Goal: Task Accomplishment & Management: Complete application form

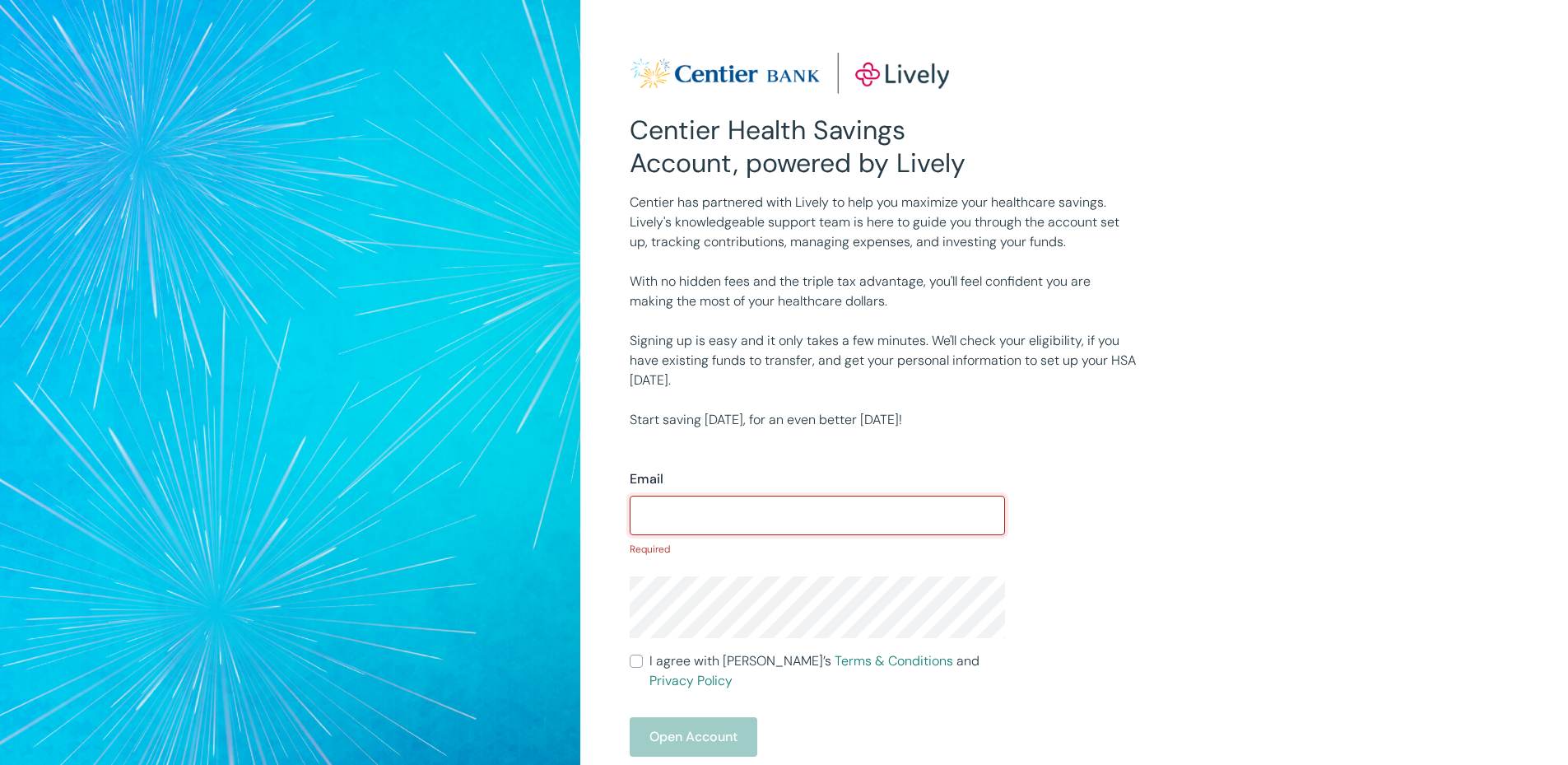
click at [710, 502] on input "Email" at bounding box center [818, 515] width 375 height 33
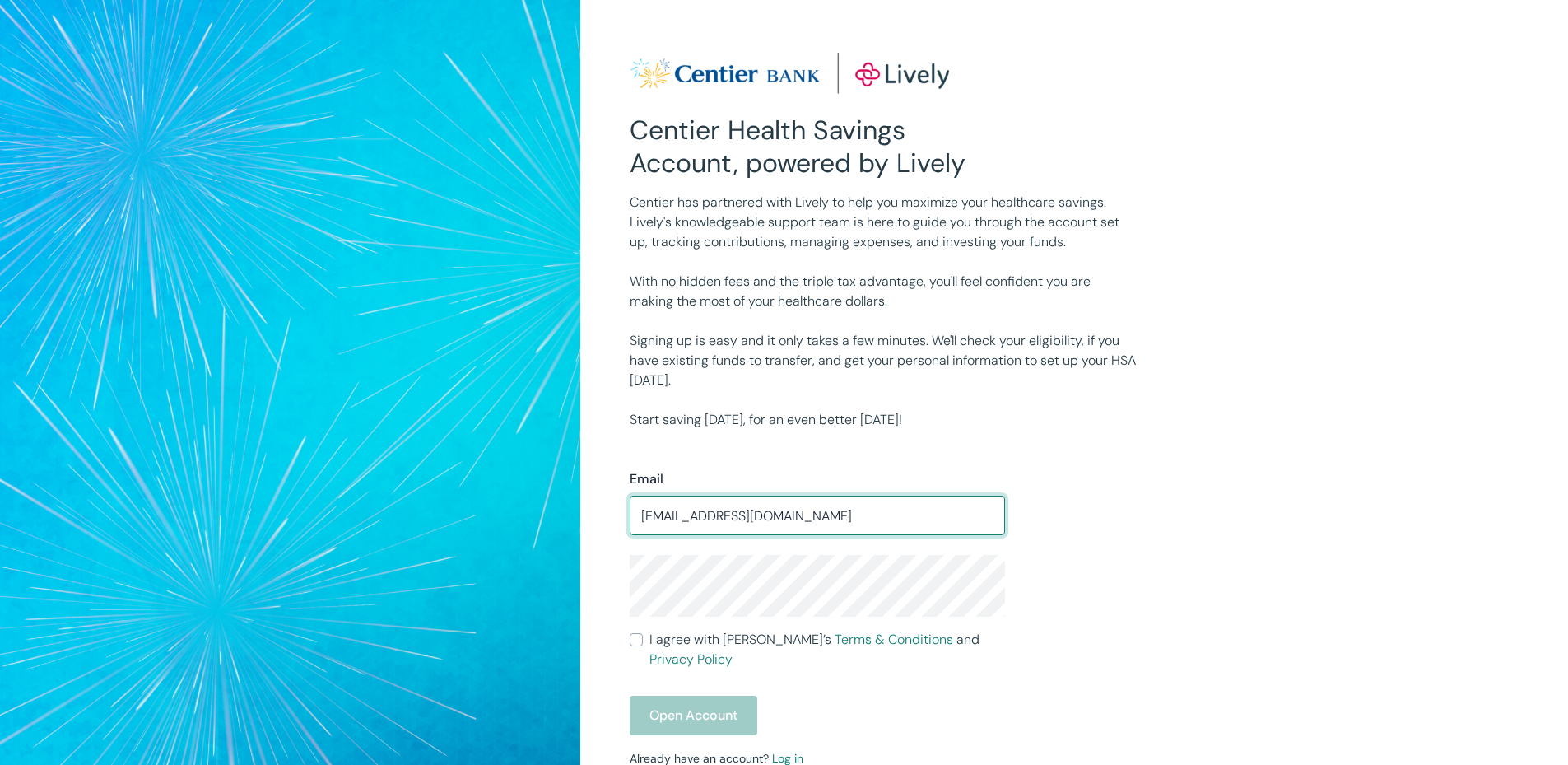
type input "[EMAIL_ADDRESS][DOMAIN_NAME]"
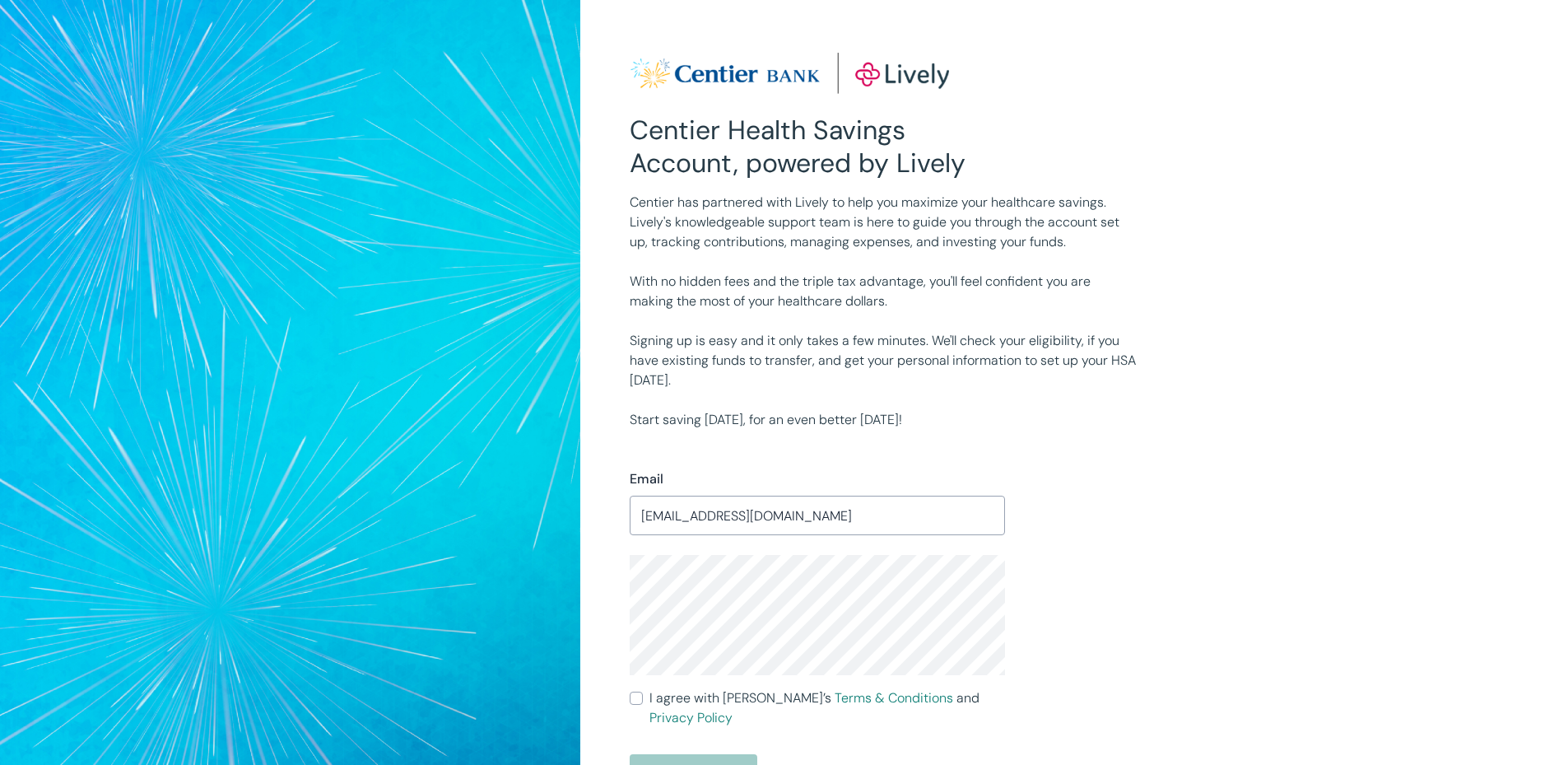
click at [640, 700] on input "I agree with Lively’s Terms & Conditions and Privacy Policy" at bounding box center [637, 698] width 13 height 13
click at [705, 754] on button "Open Account" at bounding box center [693, 774] width 127 height 39
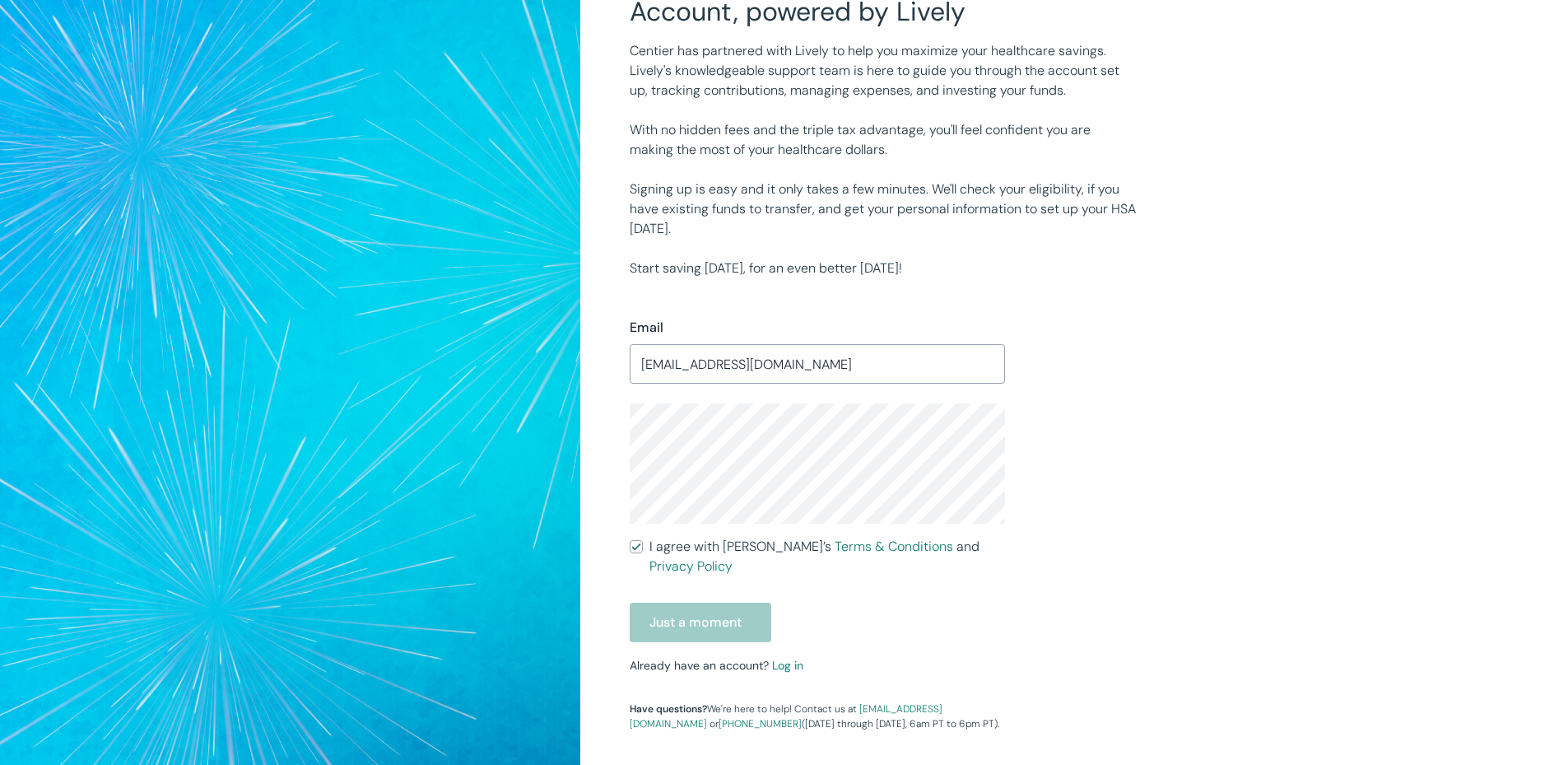
scroll to position [165, 0]
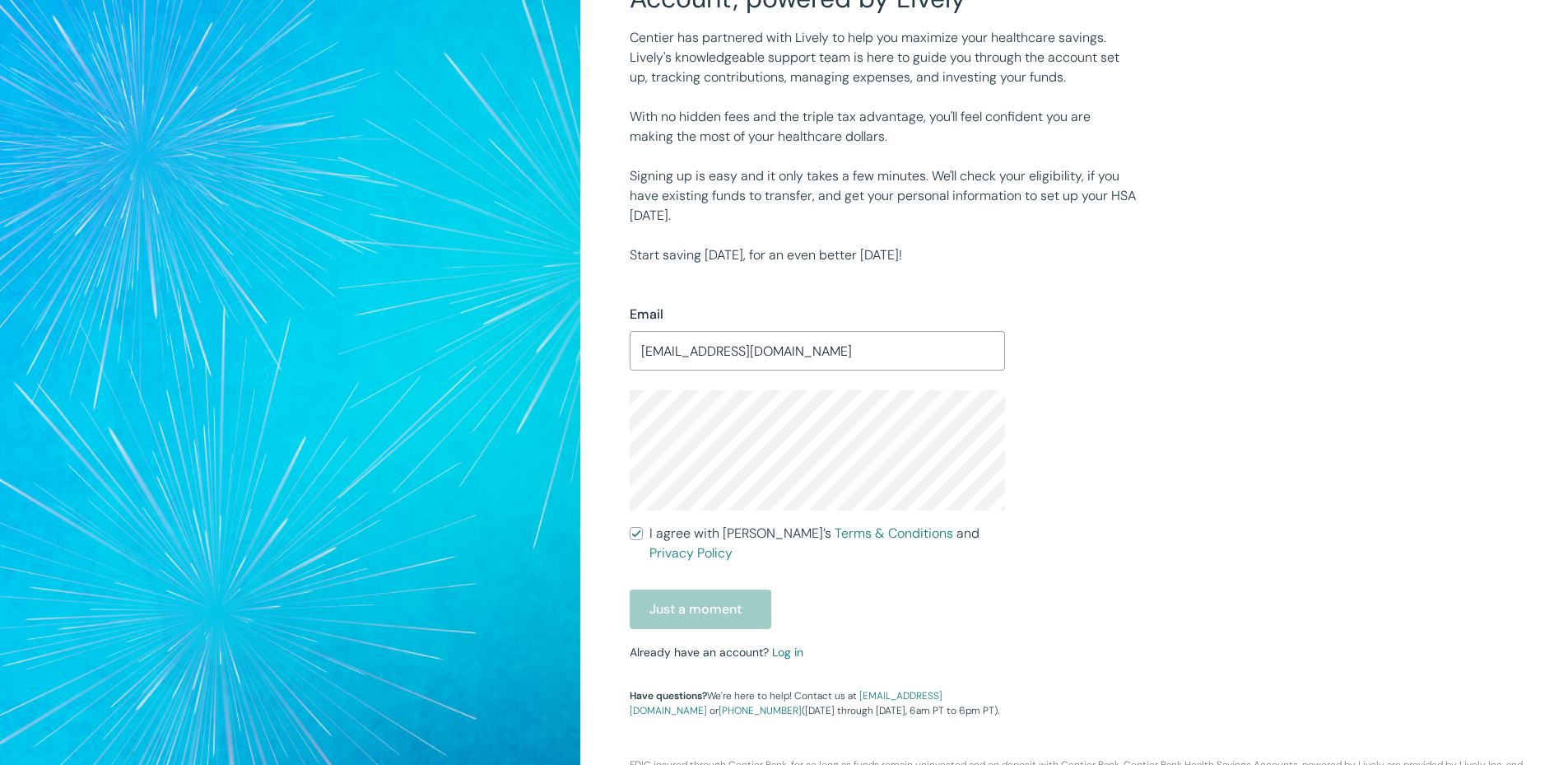
click at [720, 590] on div "Just a moment" at bounding box center [818, 609] width 375 height 39
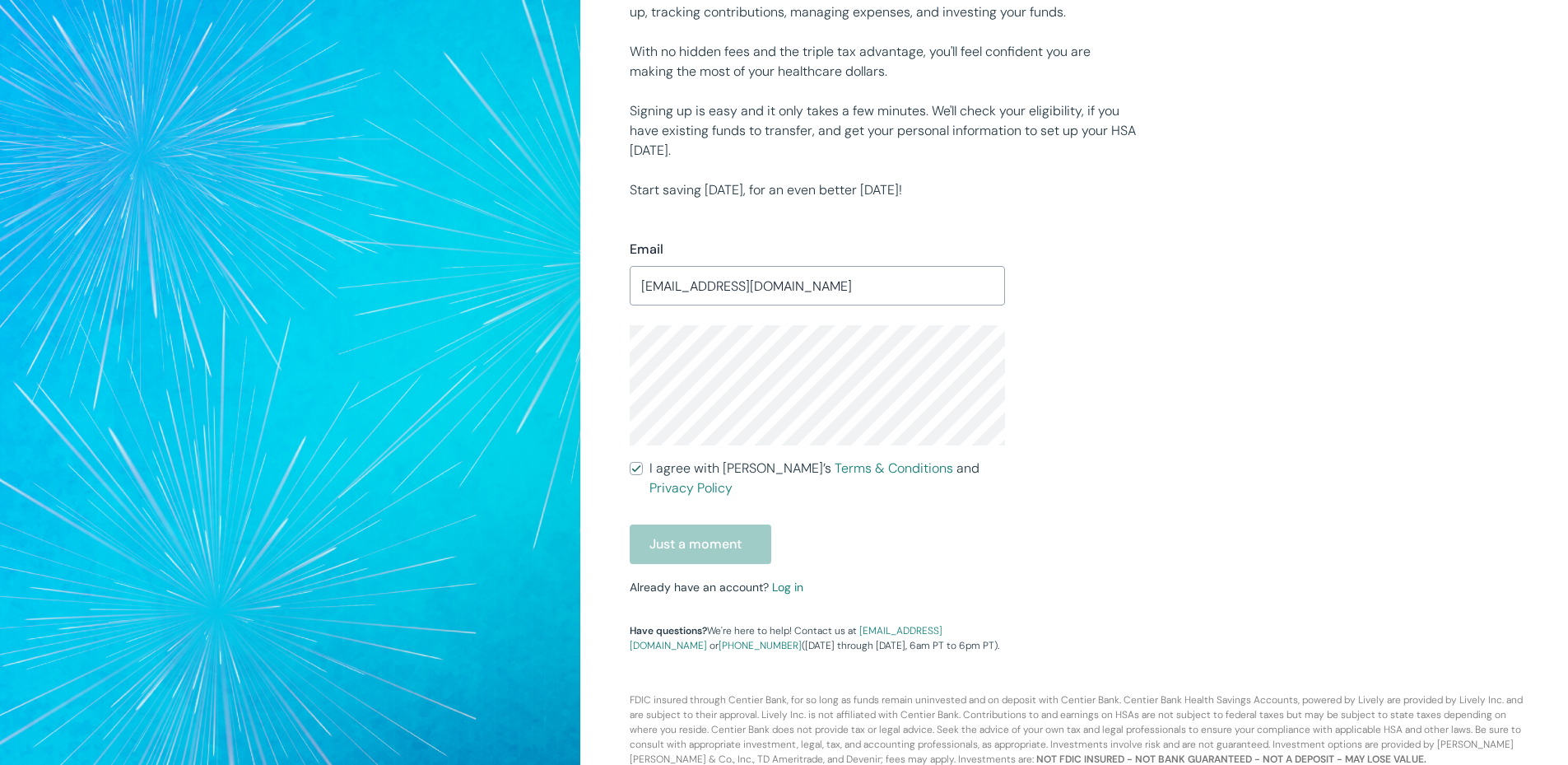
scroll to position [232, 0]
click at [752, 529] on div "Just a moment" at bounding box center [818, 542] width 375 height 39
click at [973, 523] on div "Just a moment" at bounding box center [818, 542] width 375 height 39
click at [724, 523] on div "Just a moment" at bounding box center [818, 542] width 375 height 39
click at [1454, 383] on div "Centier Health Savings Account, powered by Lively Centier has partnered with Li…" at bounding box center [1074, 276] width 988 height 1016
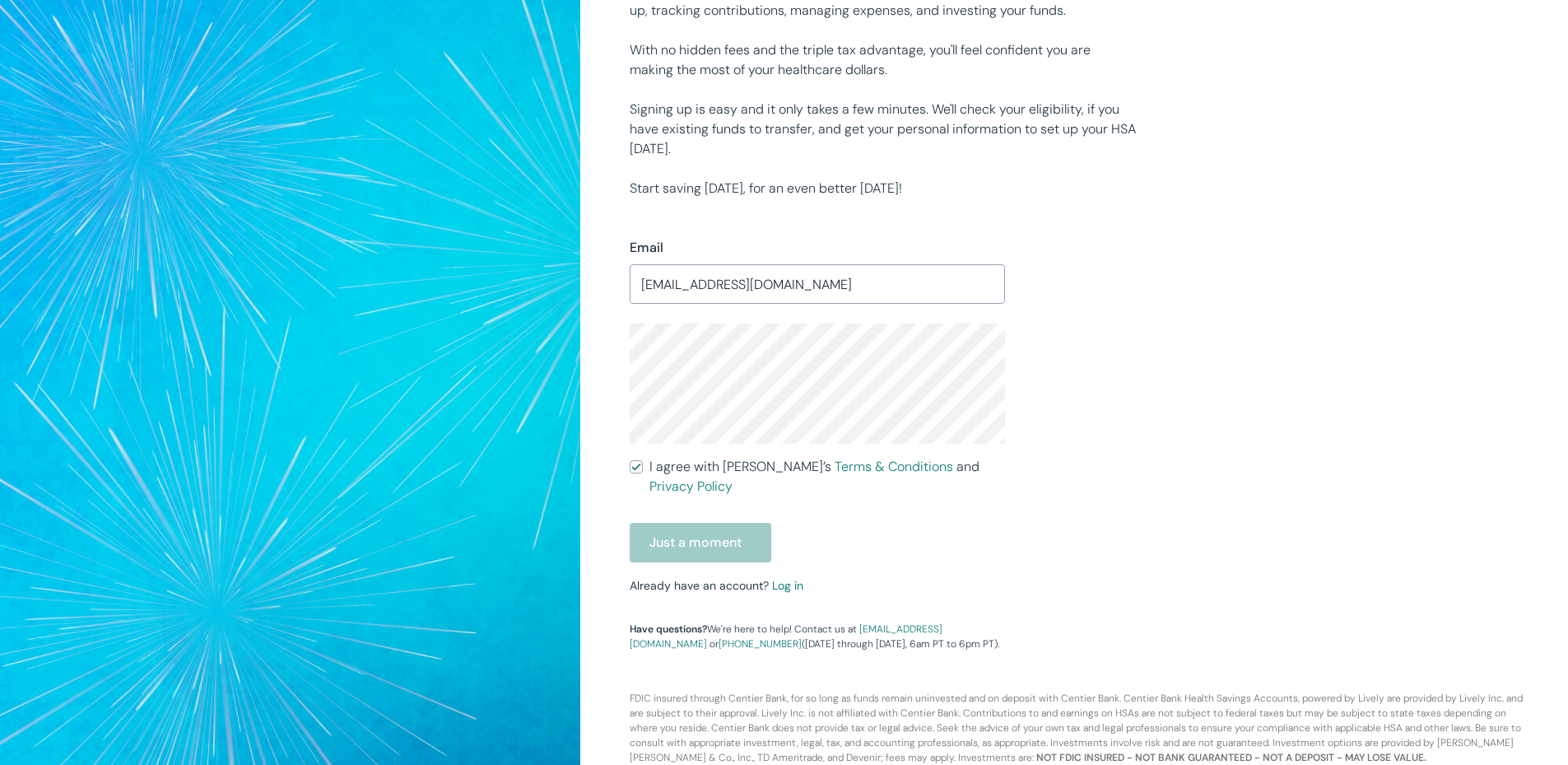
click at [640, 467] on input "I agree with Lively’s Terms & Conditions and Privacy Policy" at bounding box center [637, 467] width 13 height 13
checkbox input "false"
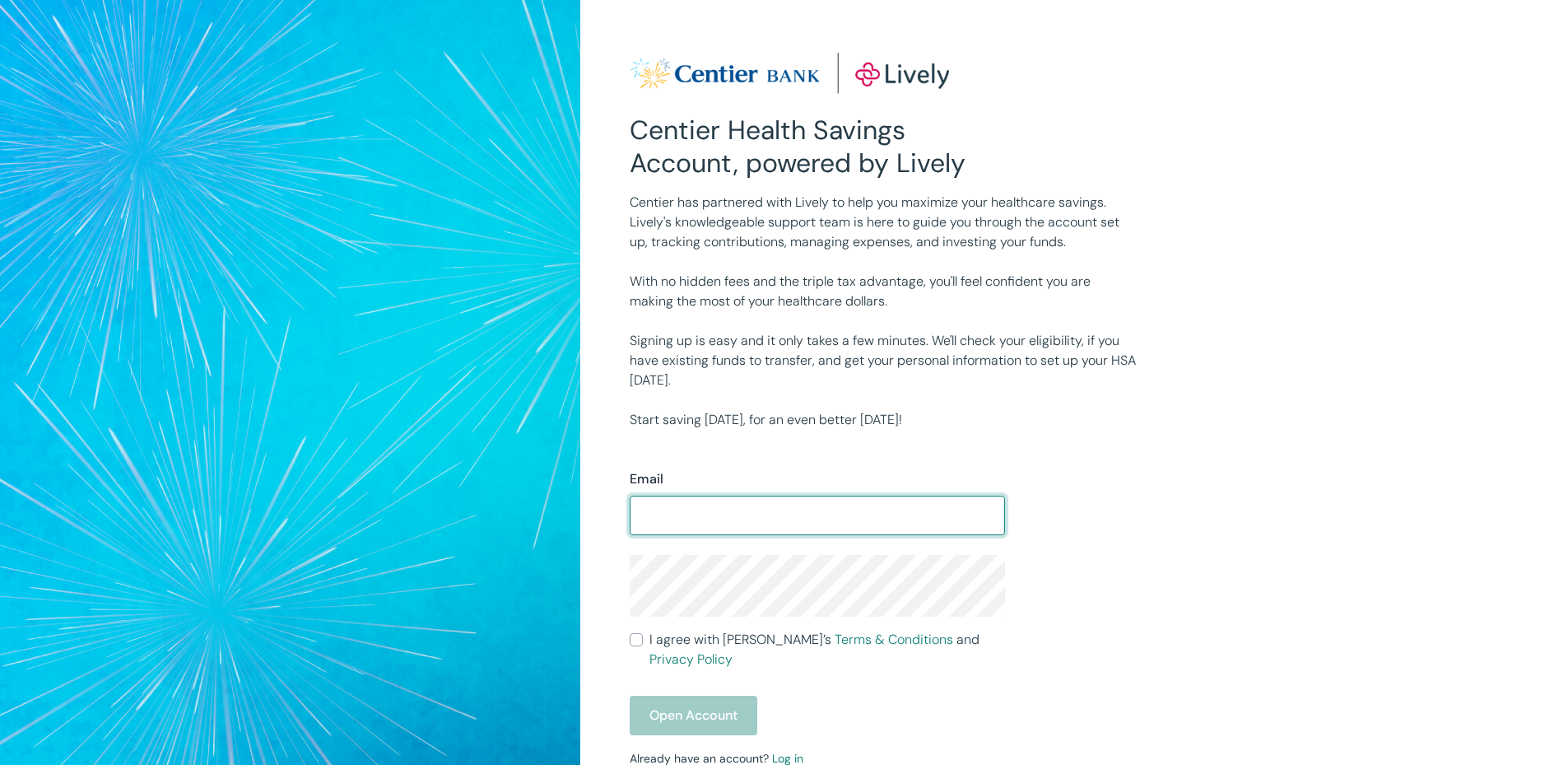
click at [733, 520] on input "Email" at bounding box center [818, 515] width 375 height 33
type input "[EMAIL_ADDRESS][DOMAIN_NAME]"
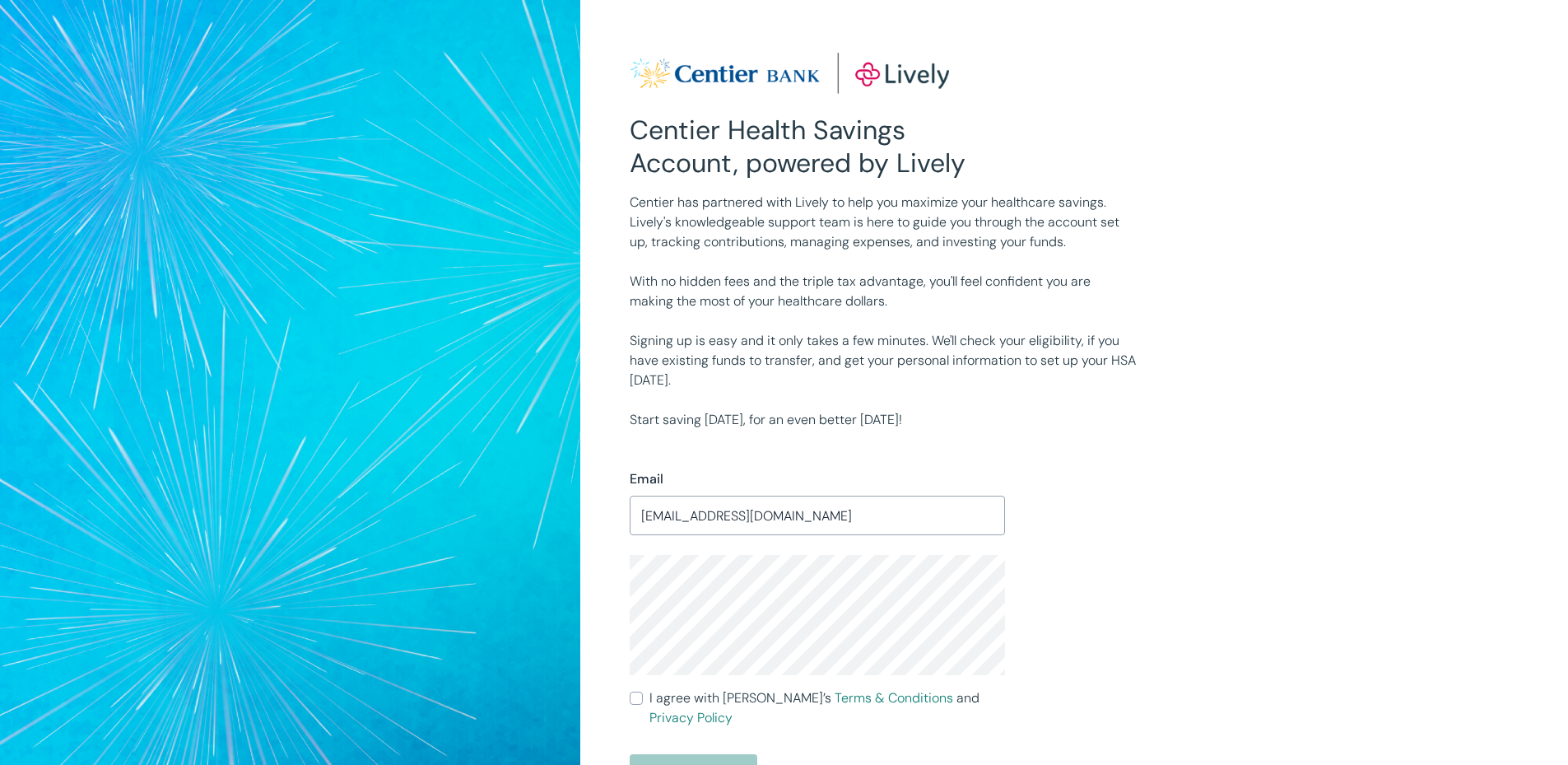
click at [636, 700] on input "I agree with Lively’s Terms & Conditions and Privacy Policy" at bounding box center [637, 698] width 13 height 13
checkbox input "true"
click at [669, 754] on button "Open Account" at bounding box center [693, 774] width 127 height 39
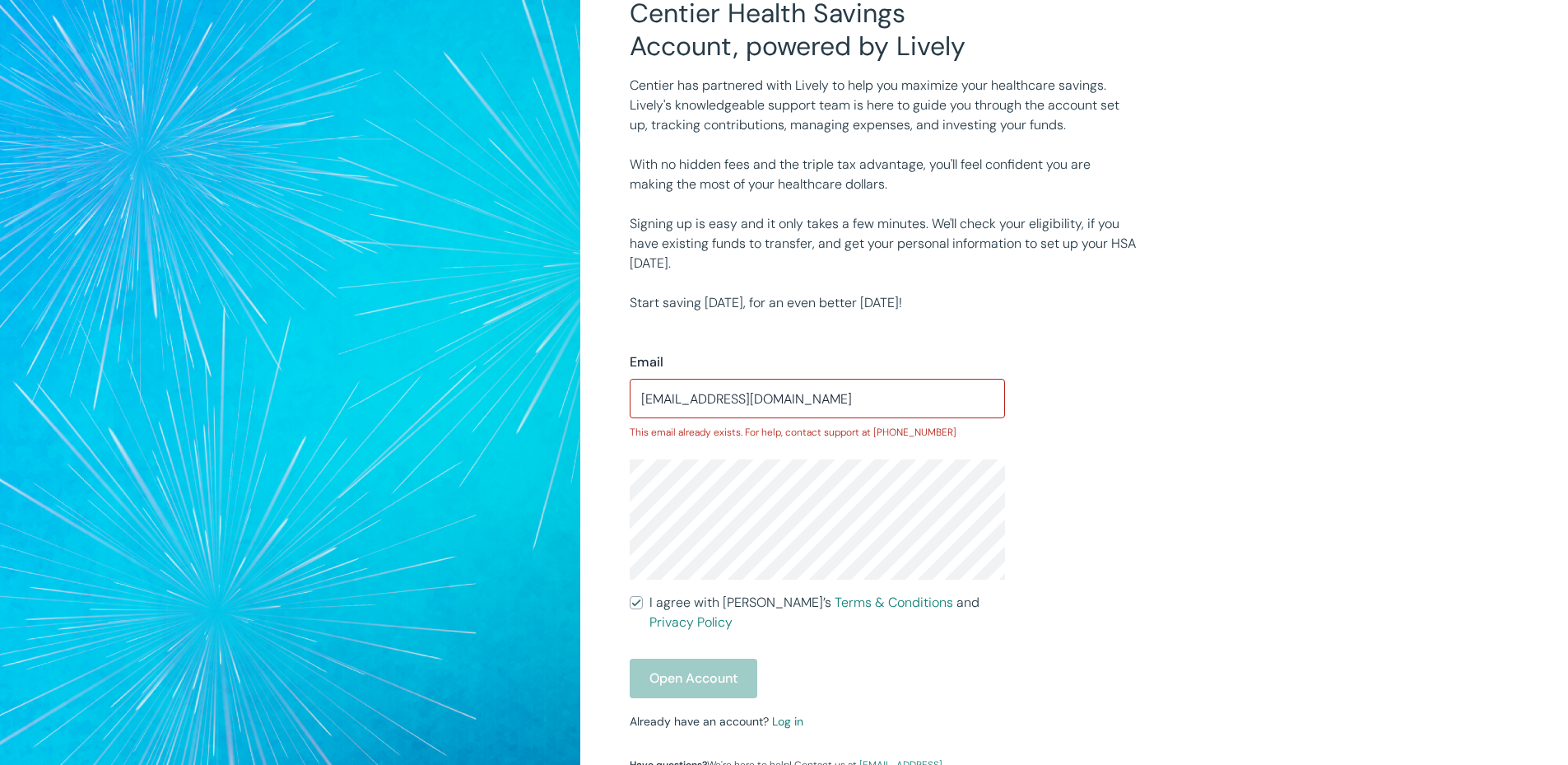
scroll to position [165, 0]
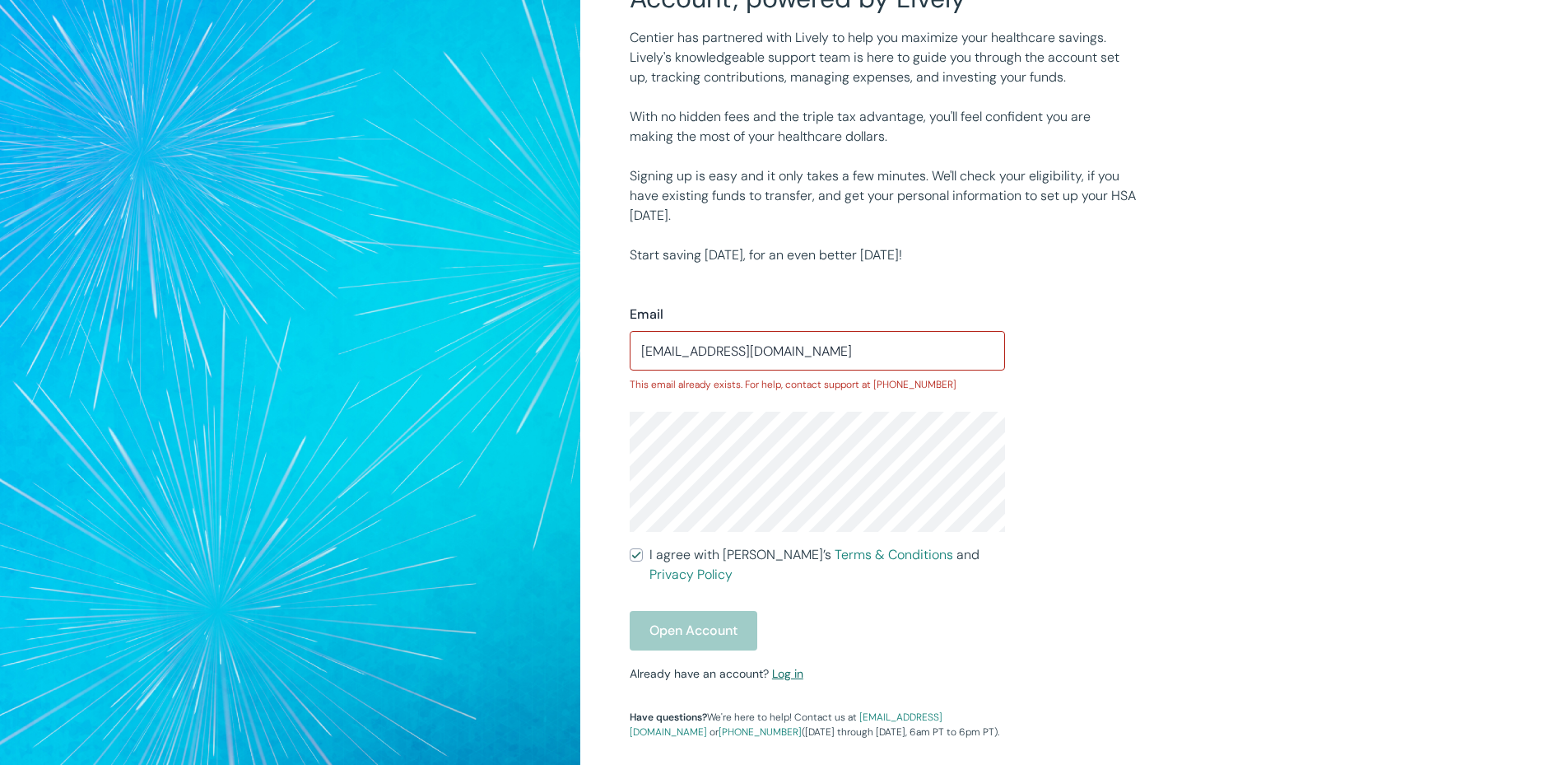
click at [790, 666] on link "Log in" at bounding box center [788, 673] width 32 height 14
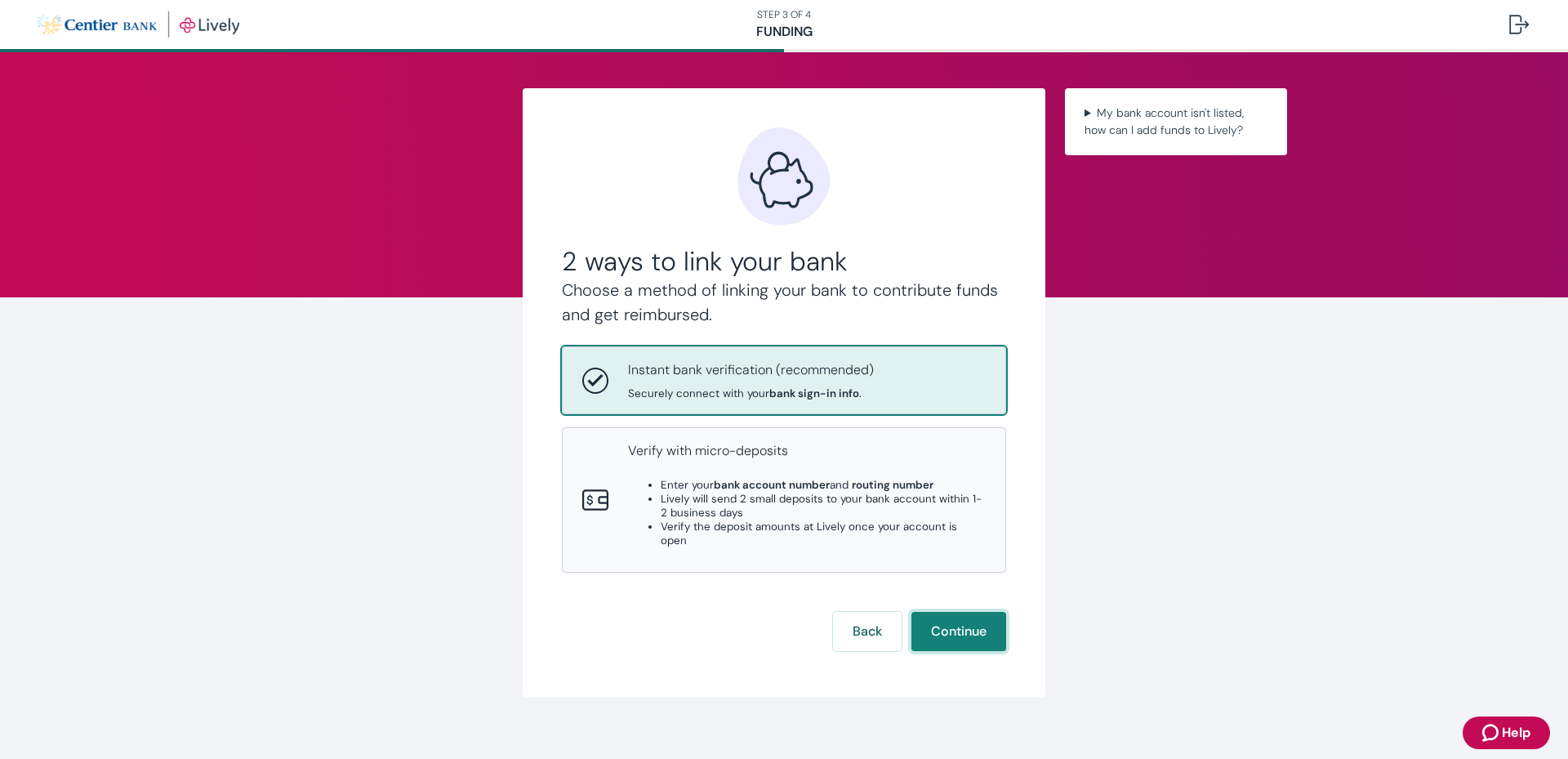
click at [950, 617] on button "Continue" at bounding box center [959, 631] width 95 height 39
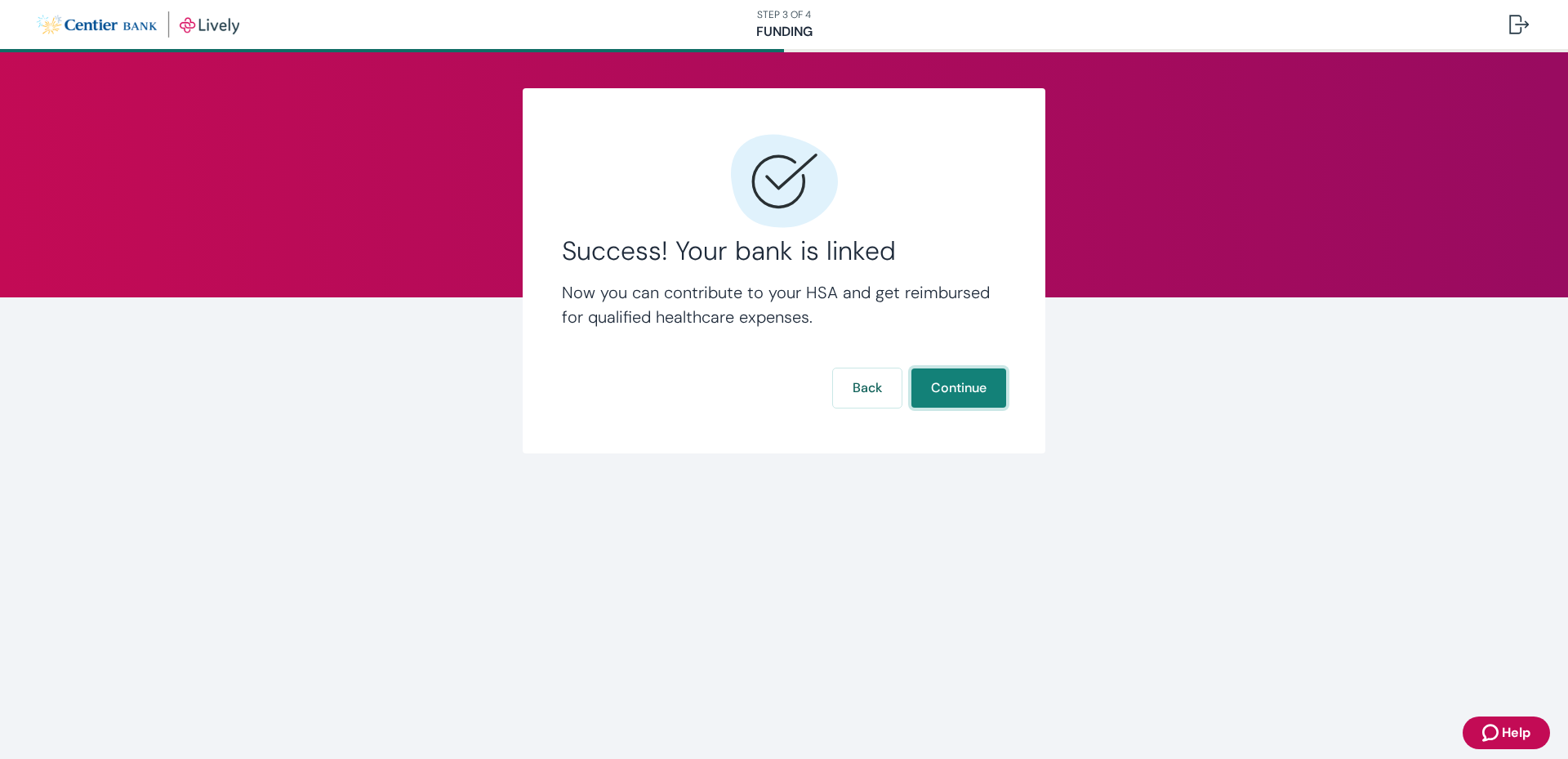
click at [958, 392] on button "Continue" at bounding box center [959, 388] width 95 height 39
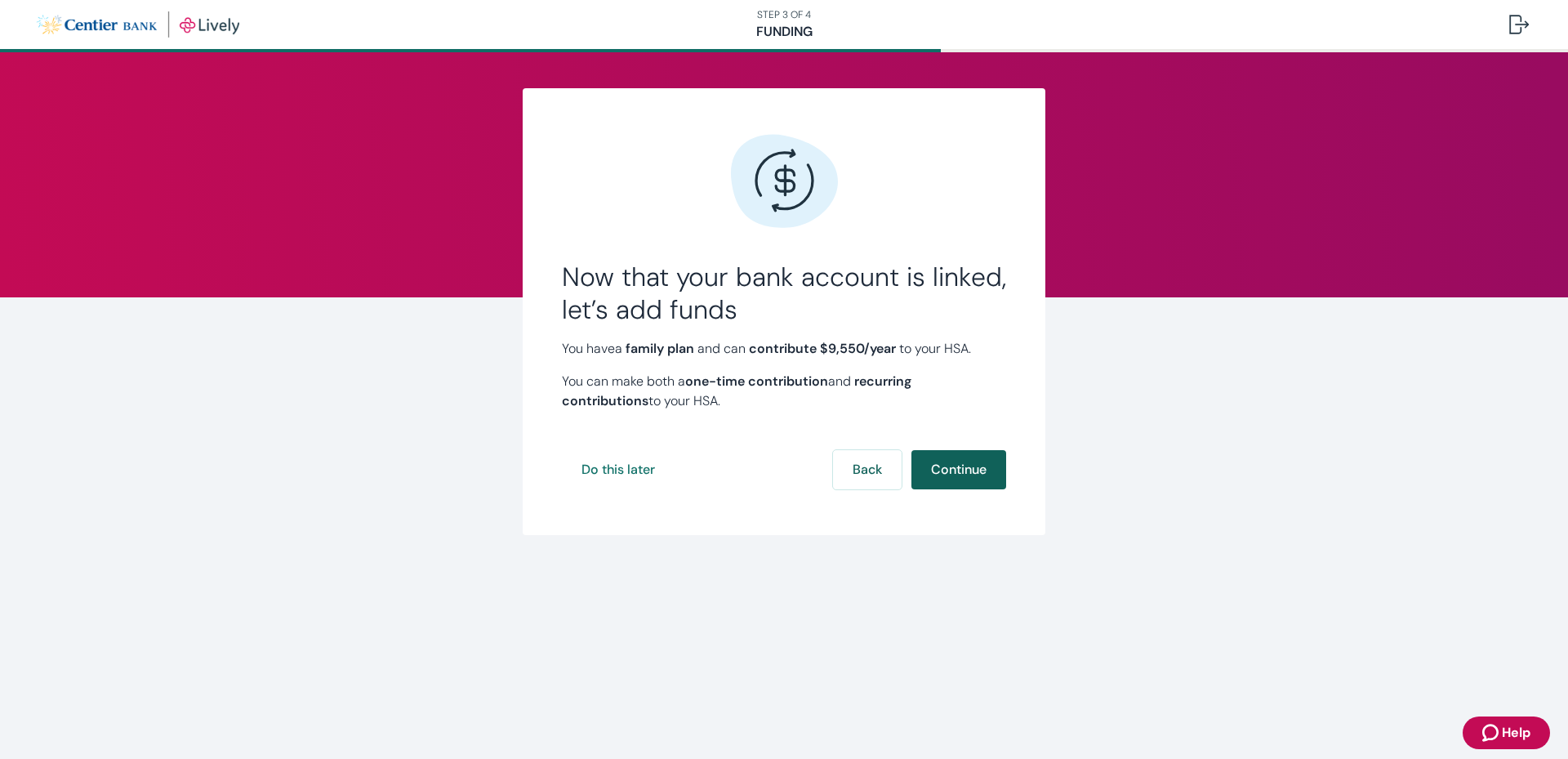
click at [960, 475] on button "Continue" at bounding box center [959, 469] width 95 height 39
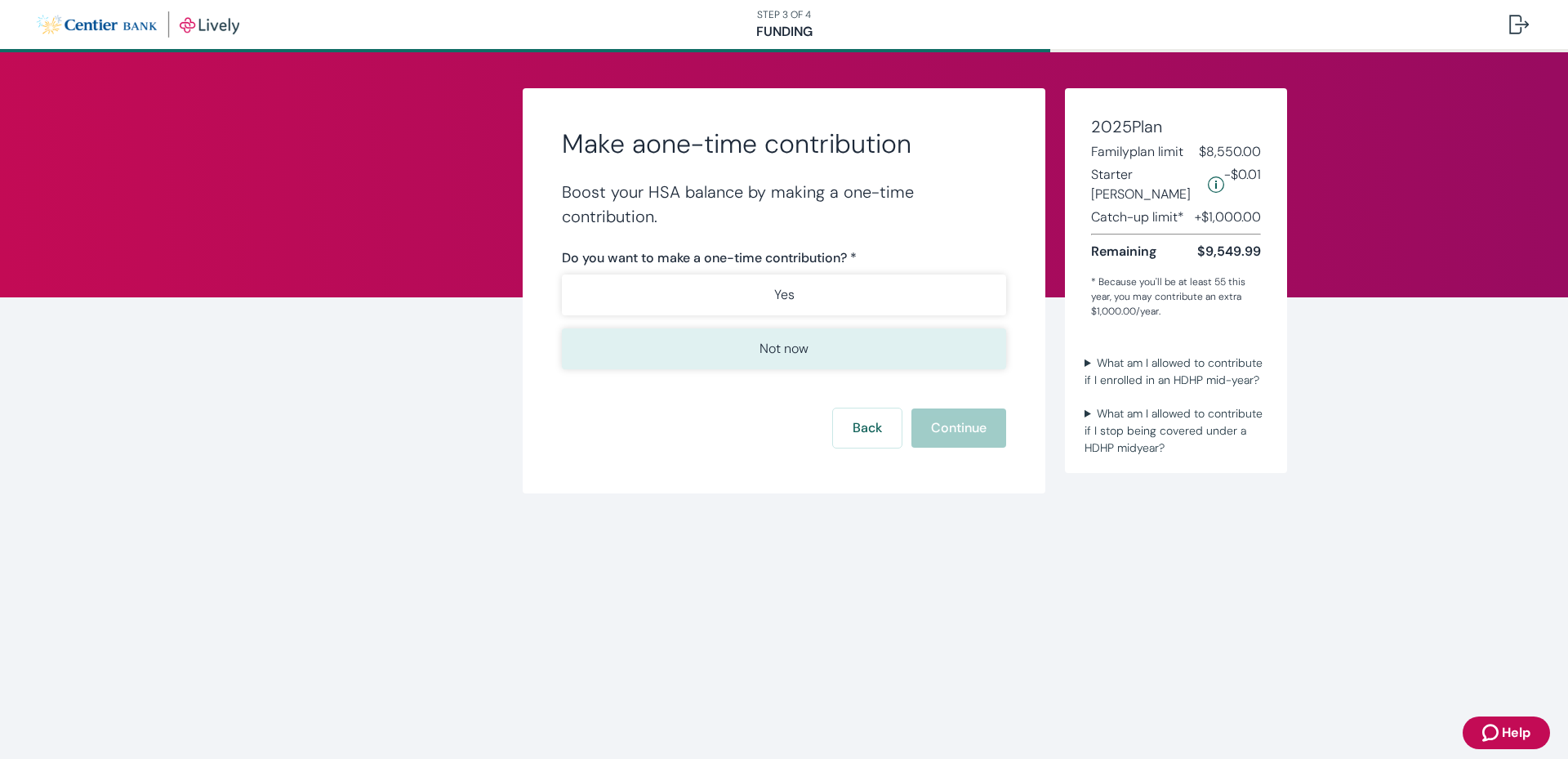
click at [720, 352] on button "Not now" at bounding box center [784, 349] width 444 height 41
click at [948, 437] on button "Continue" at bounding box center [959, 427] width 95 height 39
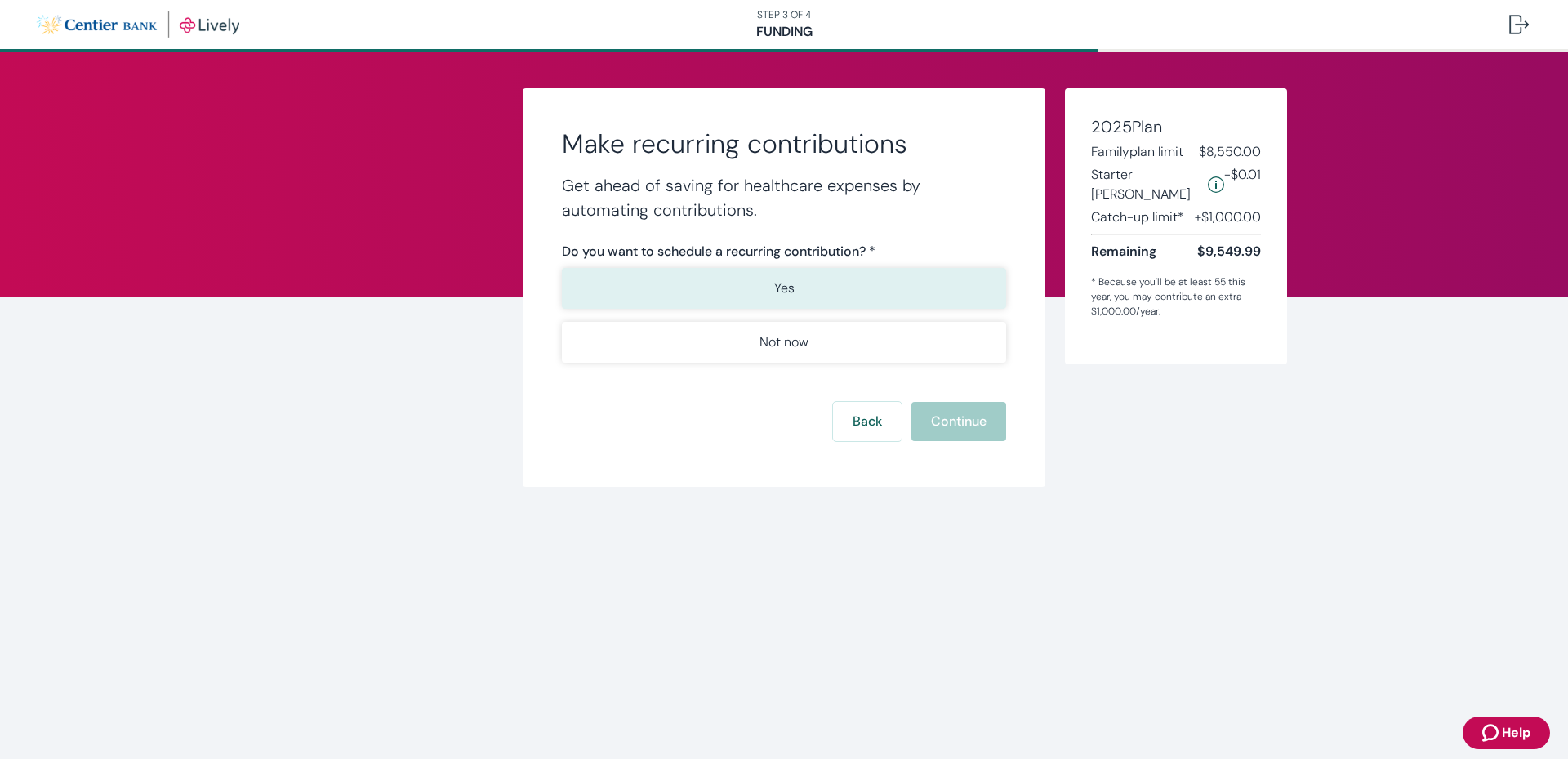
click at [760, 285] on button "Yes" at bounding box center [784, 288] width 444 height 41
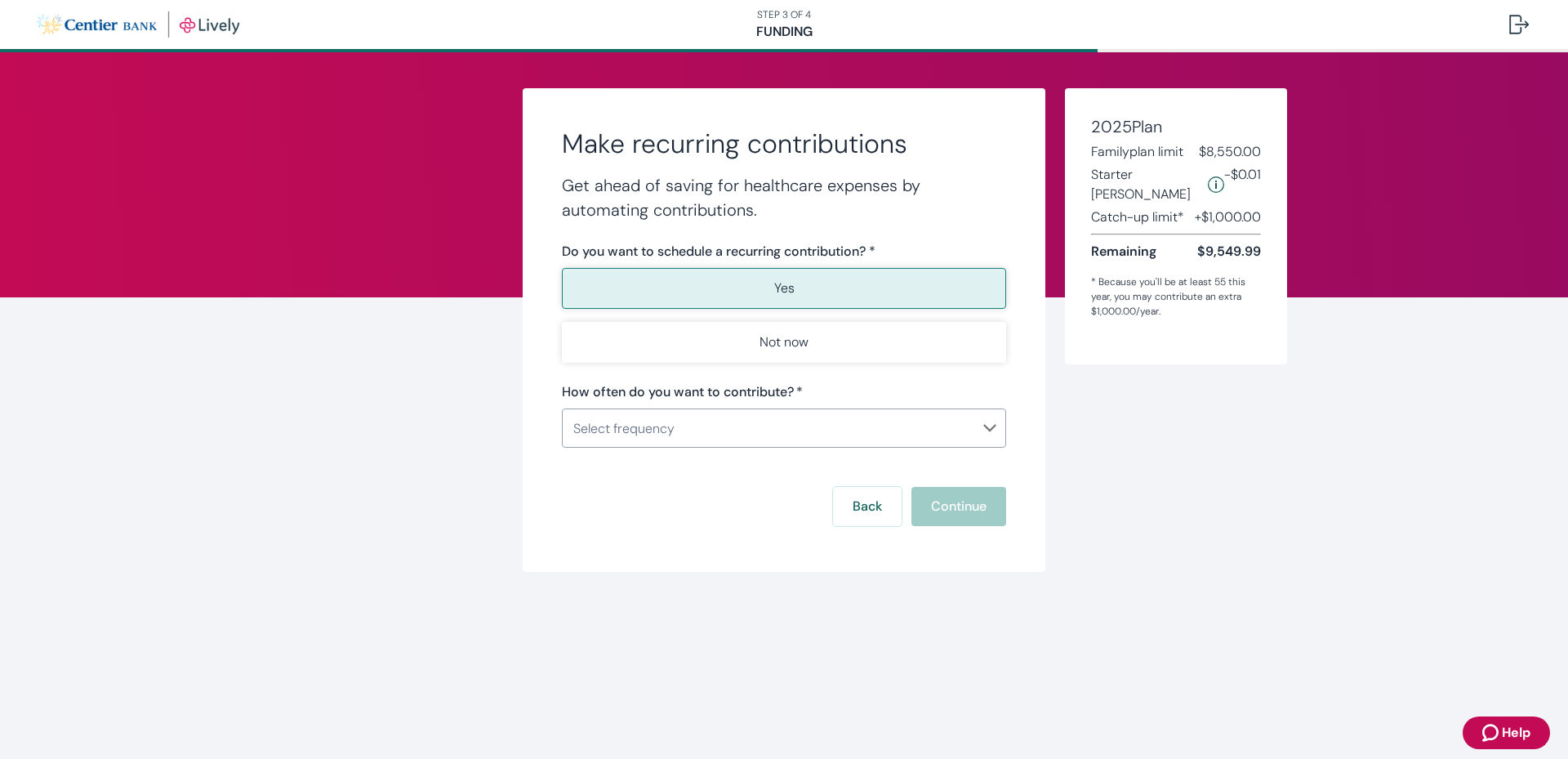
click at [991, 428] on body "STEP 3 OF 4 Funding Make recurring contributions Get ahead of saving for health…" at bounding box center [784, 379] width 1568 height 759
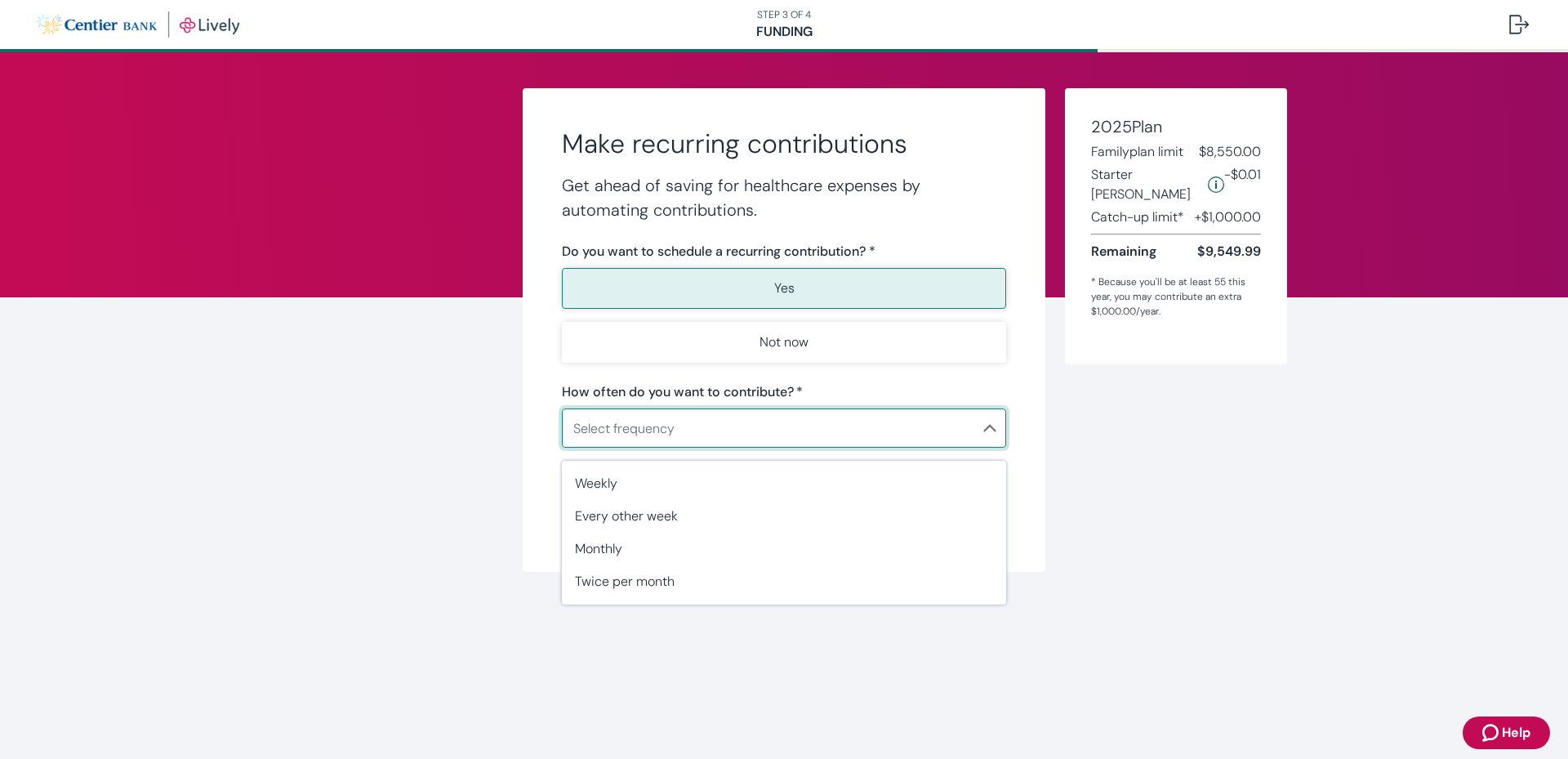
click at [776, 351] on div at bounding box center [784, 379] width 1568 height 759
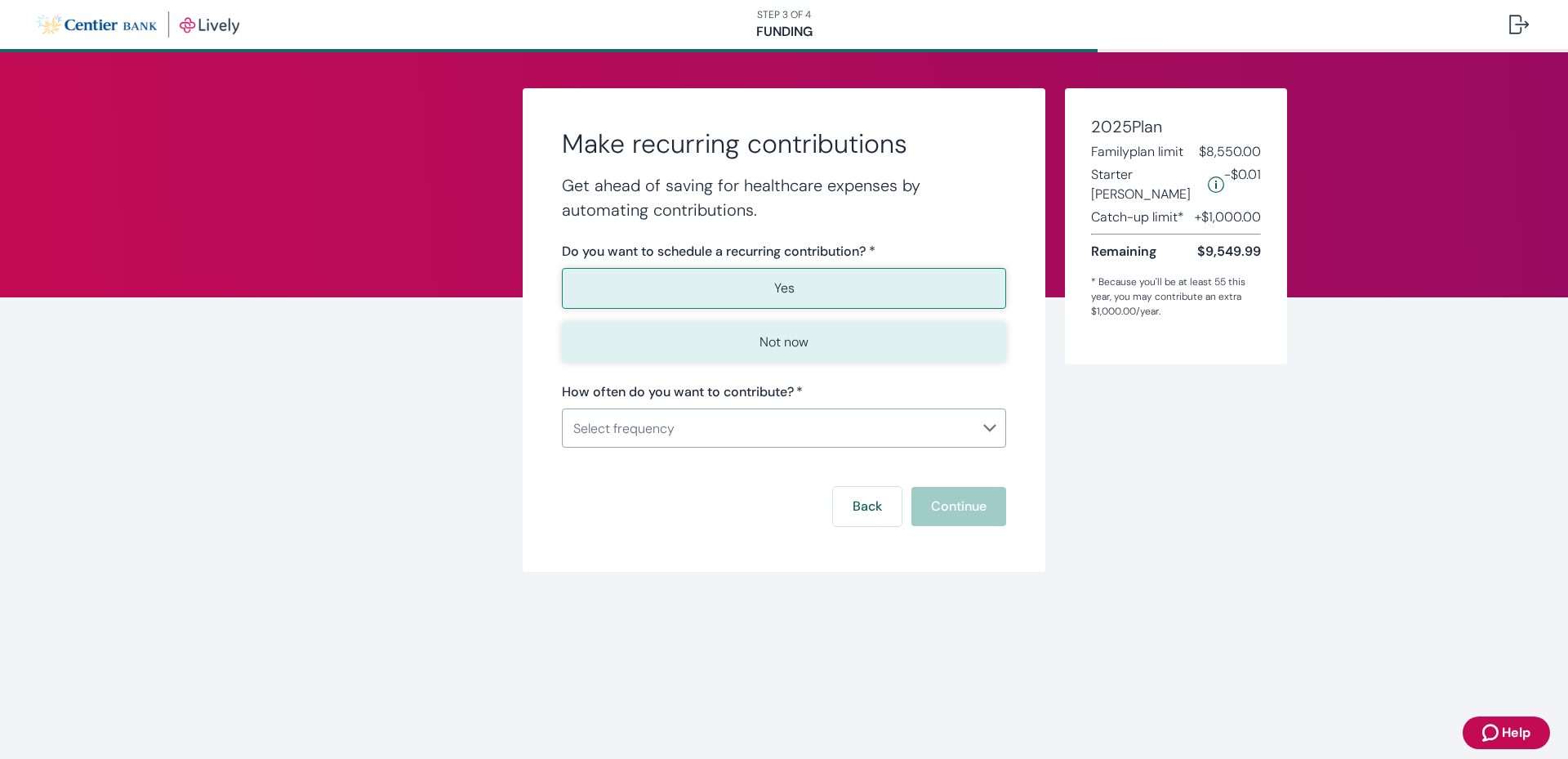
click at [782, 341] on p "Not now" at bounding box center [784, 342] width 49 height 20
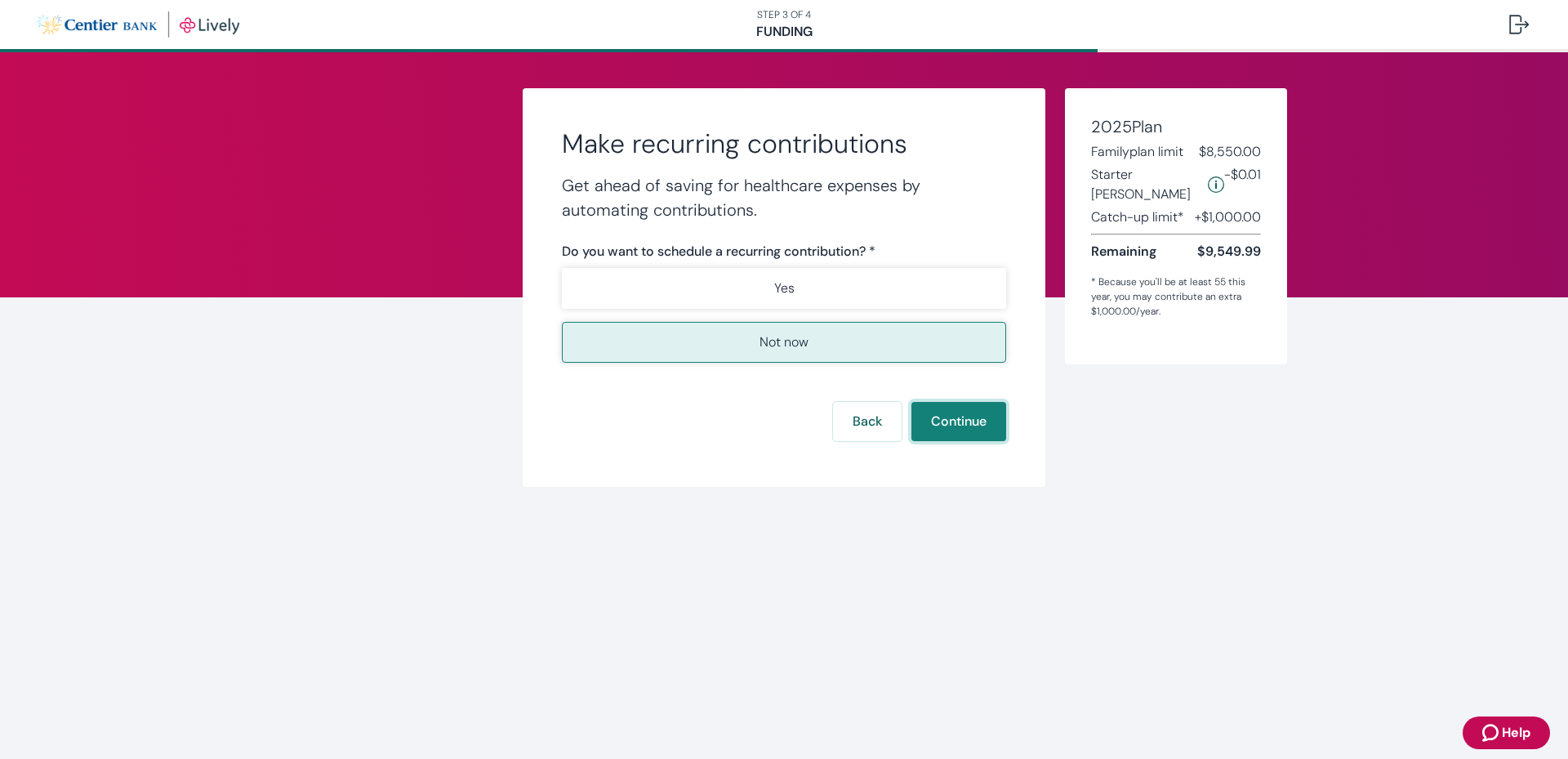
click at [951, 426] on button "Continue" at bounding box center [959, 421] width 95 height 39
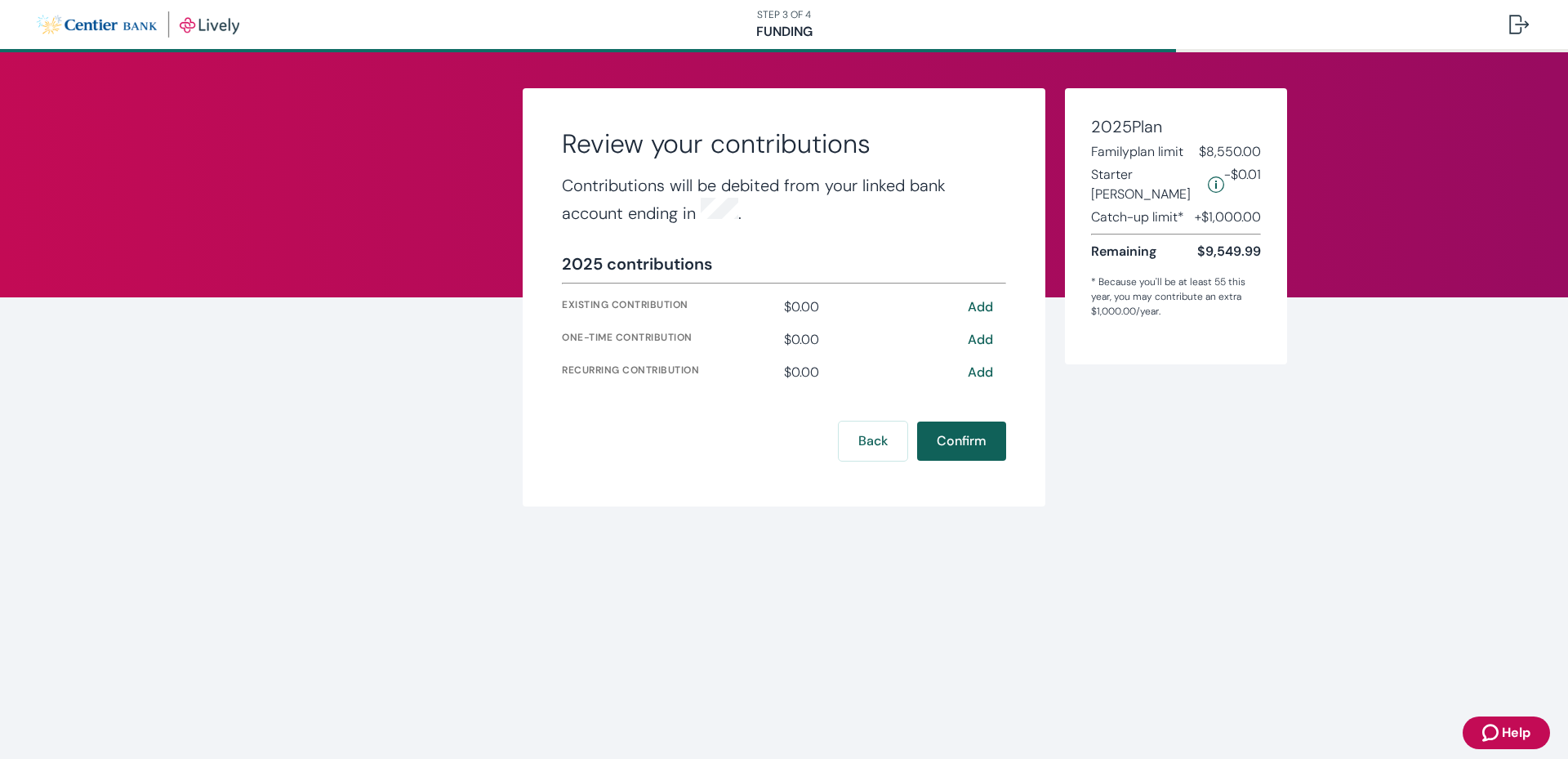
click at [953, 446] on button "Confirm" at bounding box center [962, 441] width 89 height 39
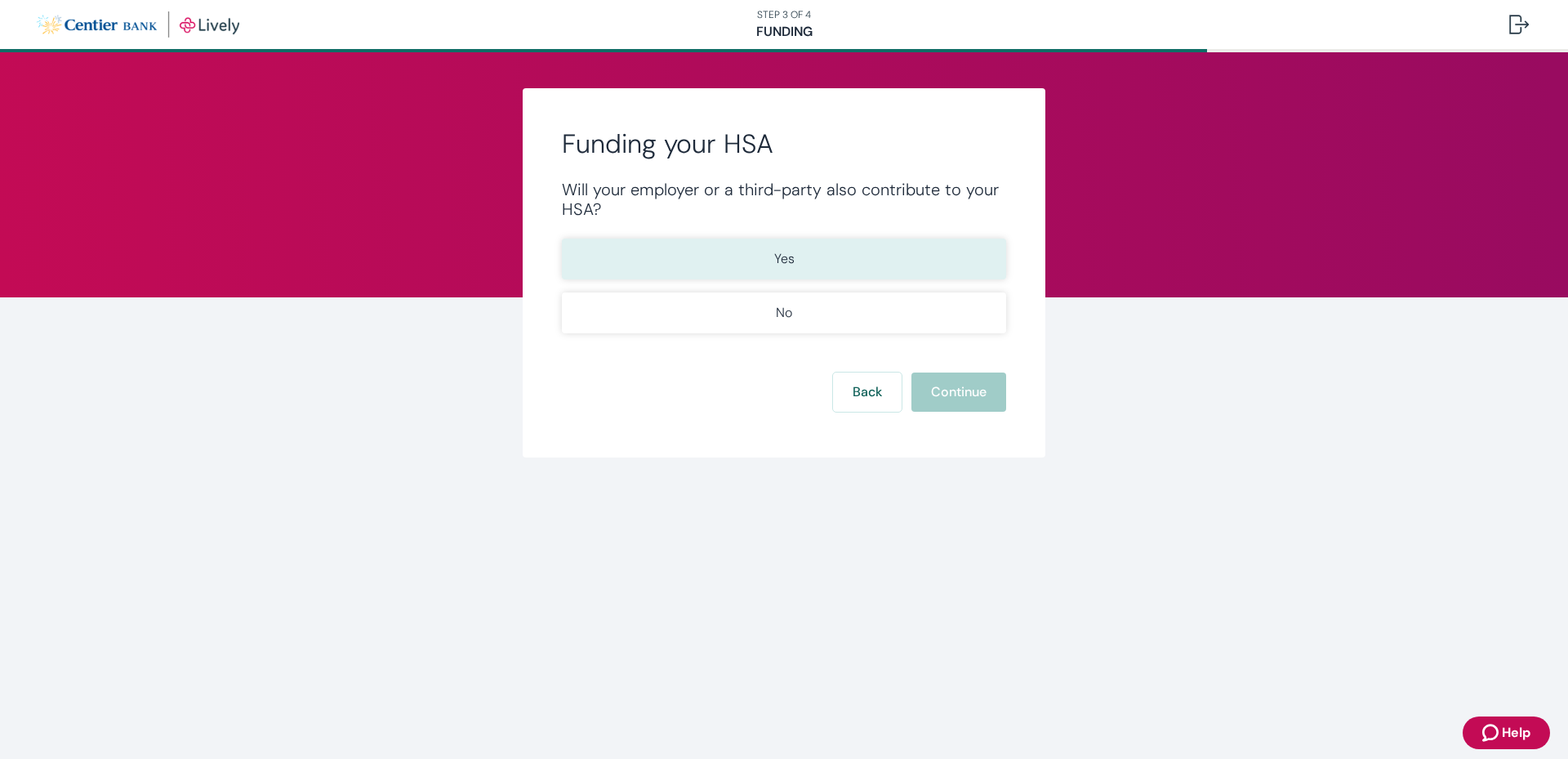
click at [738, 254] on button "Yes" at bounding box center [784, 258] width 444 height 41
click at [954, 401] on button "Continue" at bounding box center [959, 391] width 95 height 39
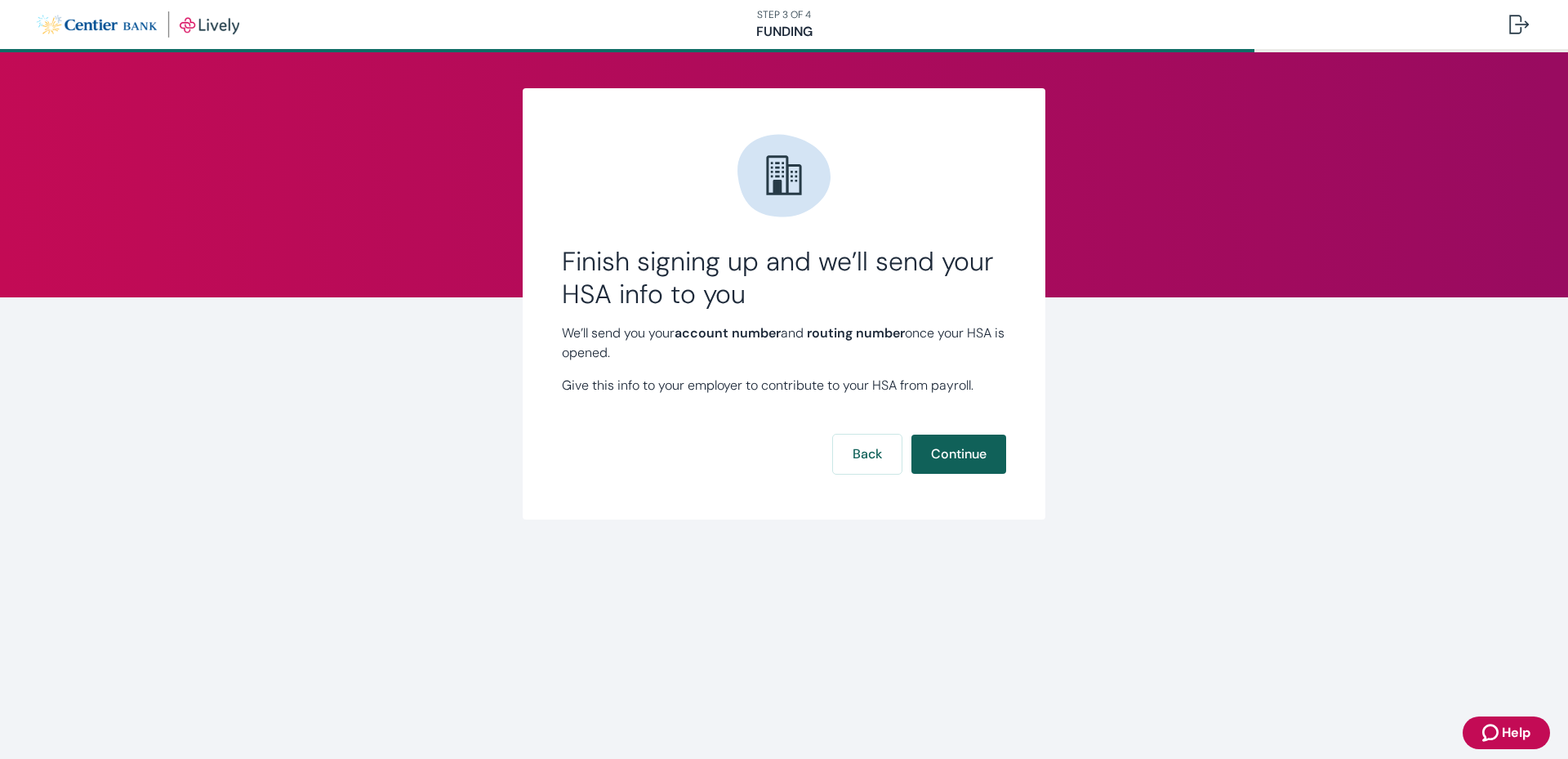
click at [949, 456] on button "Continue" at bounding box center [959, 453] width 95 height 39
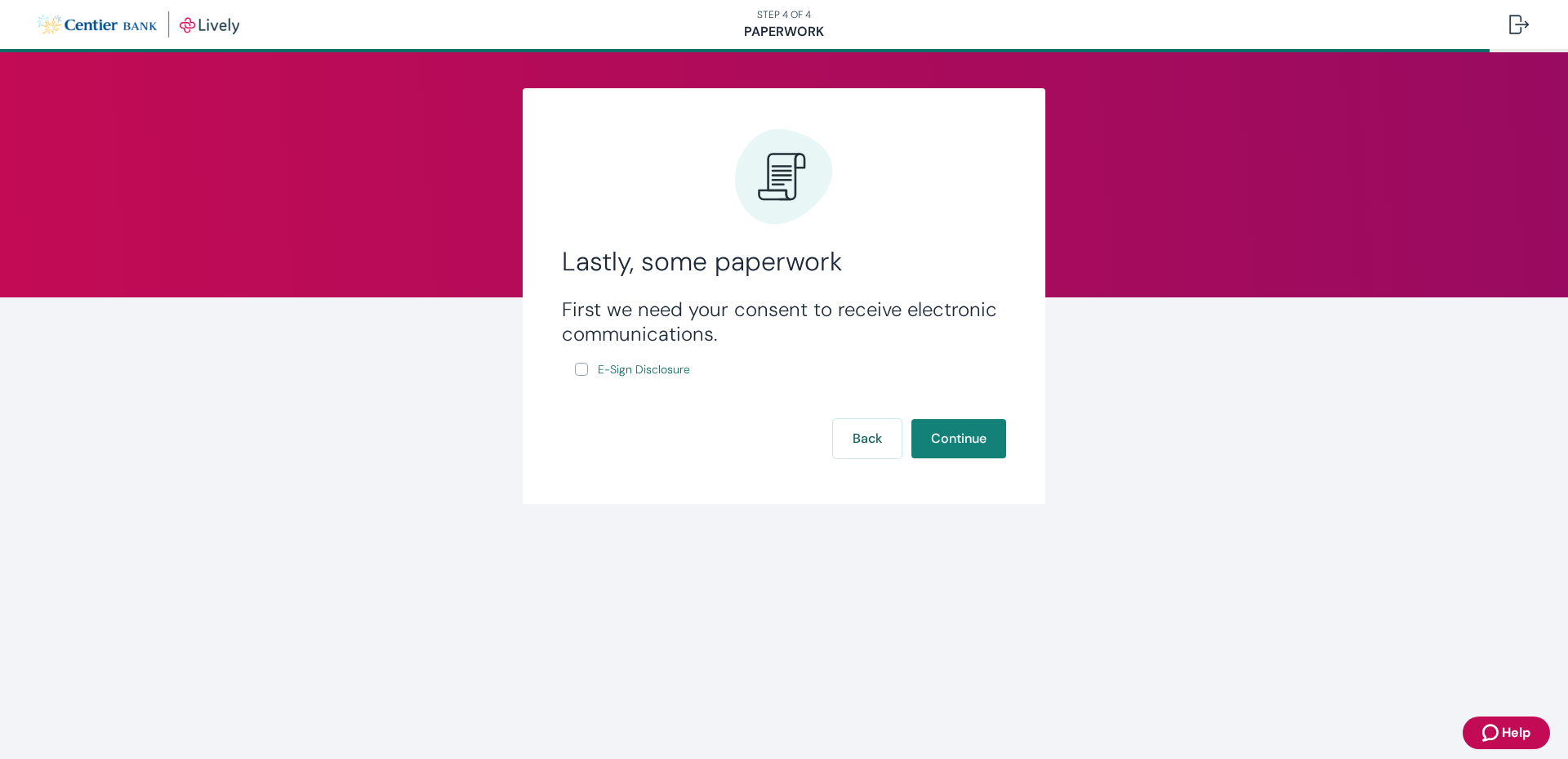
click at [585, 370] on input "E-Sign Disclosure" at bounding box center [581, 370] width 13 height 13
checkbox input "true"
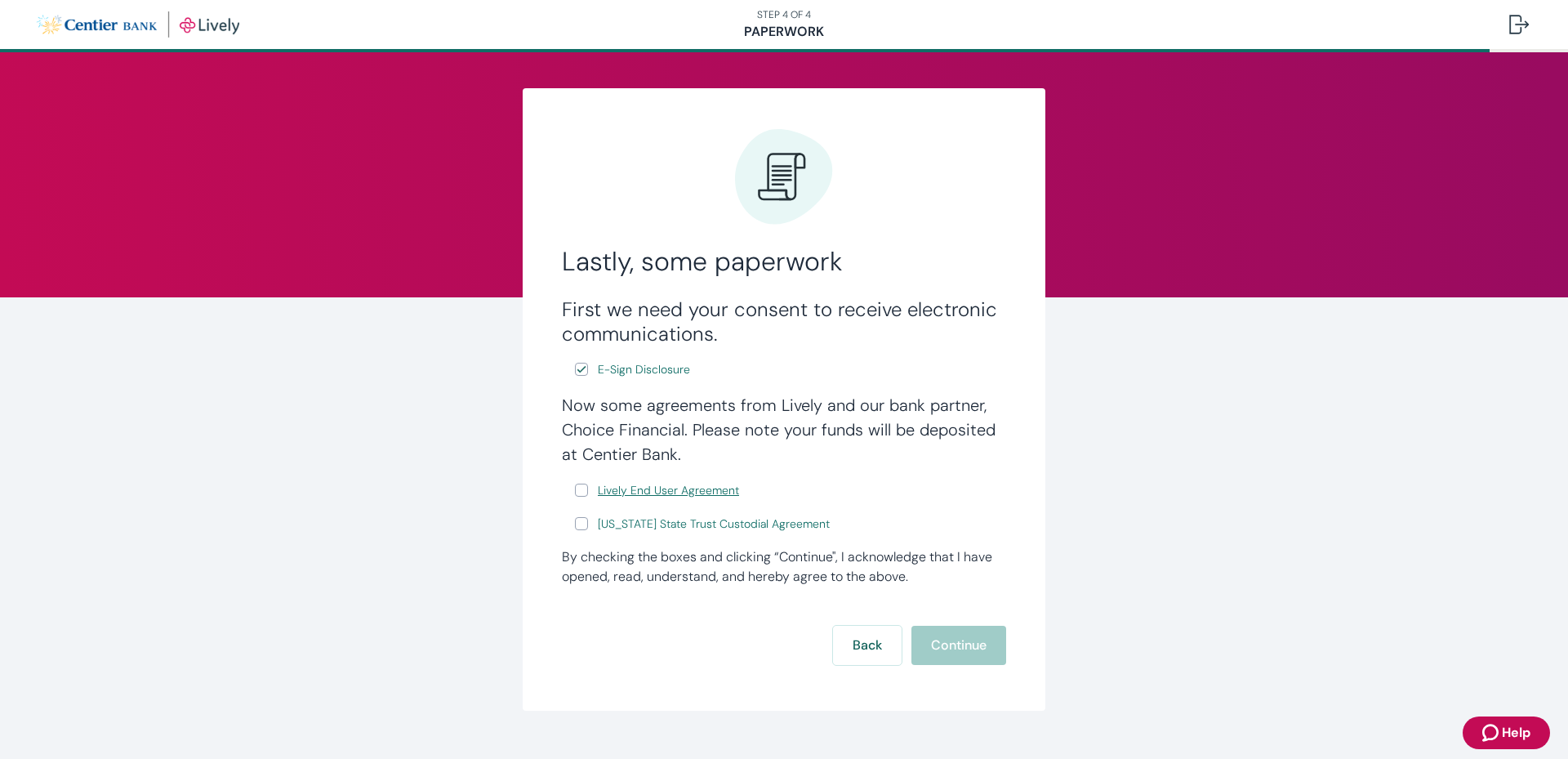
click at [632, 489] on span "Lively End User Agreement" at bounding box center [668, 490] width 142 height 17
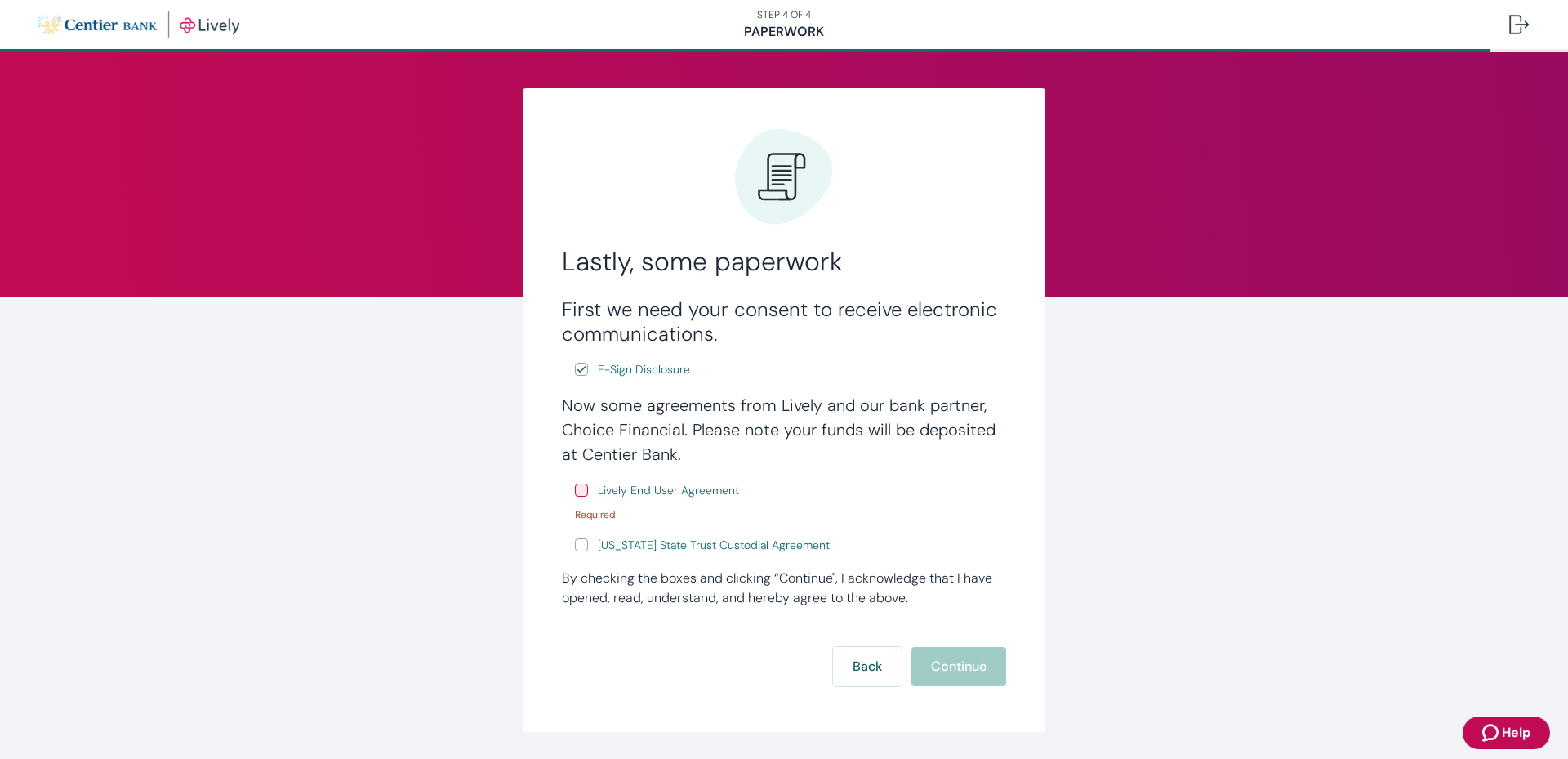
click at [575, 492] on input "Lively End User Agreement" at bounding box center [581, 490] width 13 height 13
checkbox input "true"
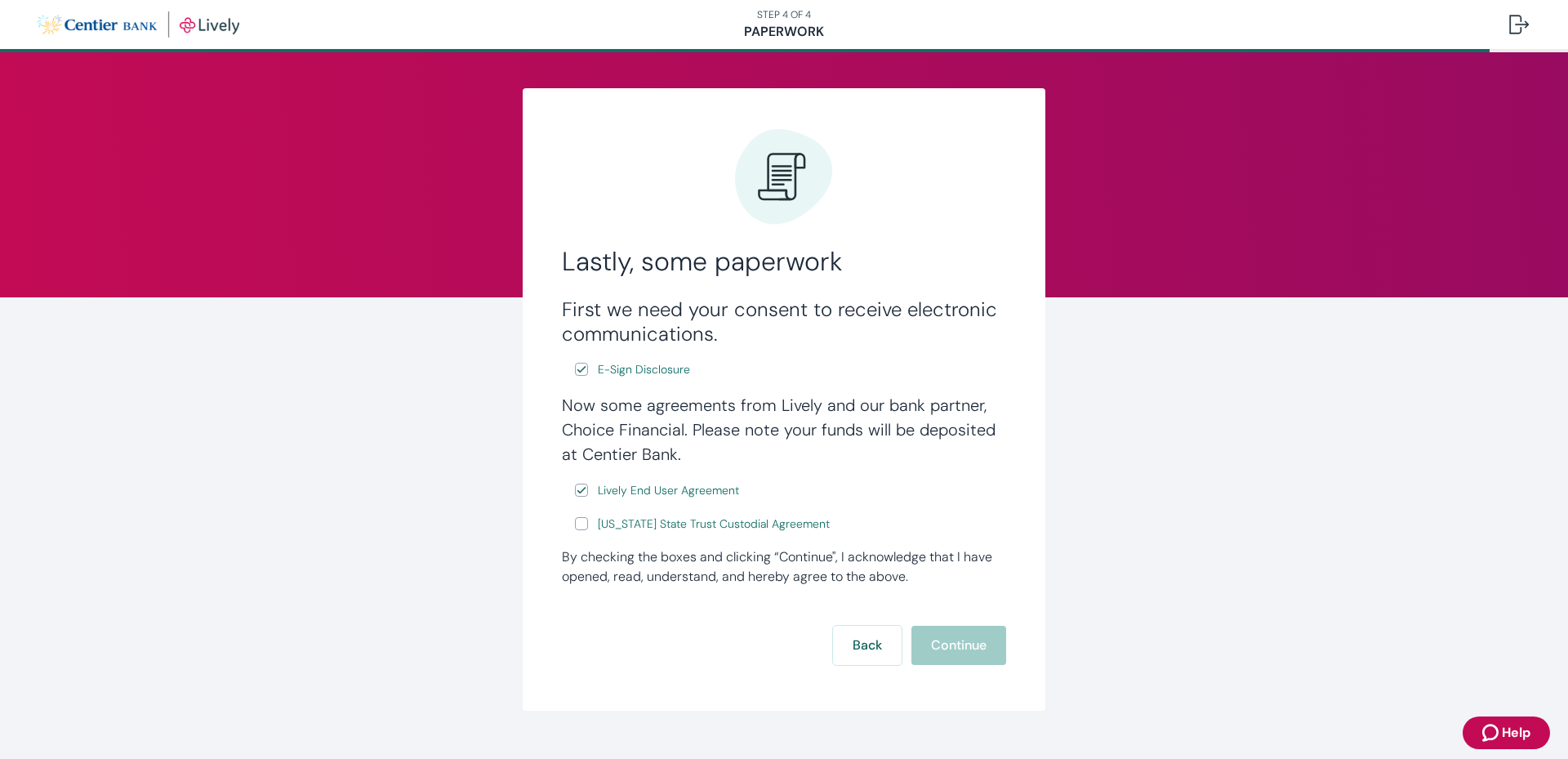
click at [579, 523] on input "[US_STATE] State Trust Custodial Agreement" at bounding box center [581, 523] width 13 height 13
checkbox input "true"
click at [949, 644] on button "Continue" at bounding box center [959, 645] width 95 height 39
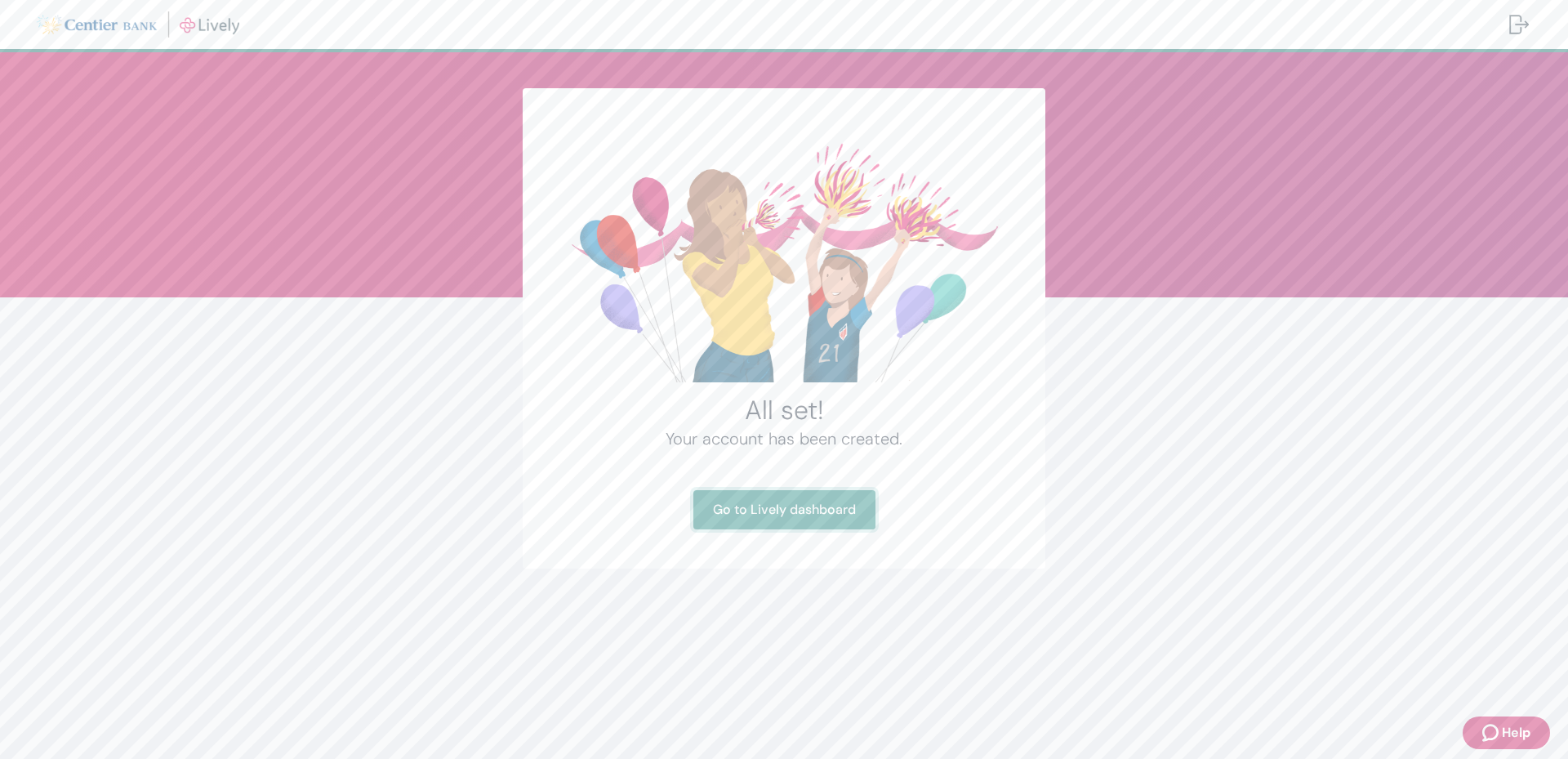
click at [791, 510] on link "Go to Lively dashboard" at bounding box center [784, 509] width 182 height 39
